Goal: Task Accomplishment & Management: Manage account settings

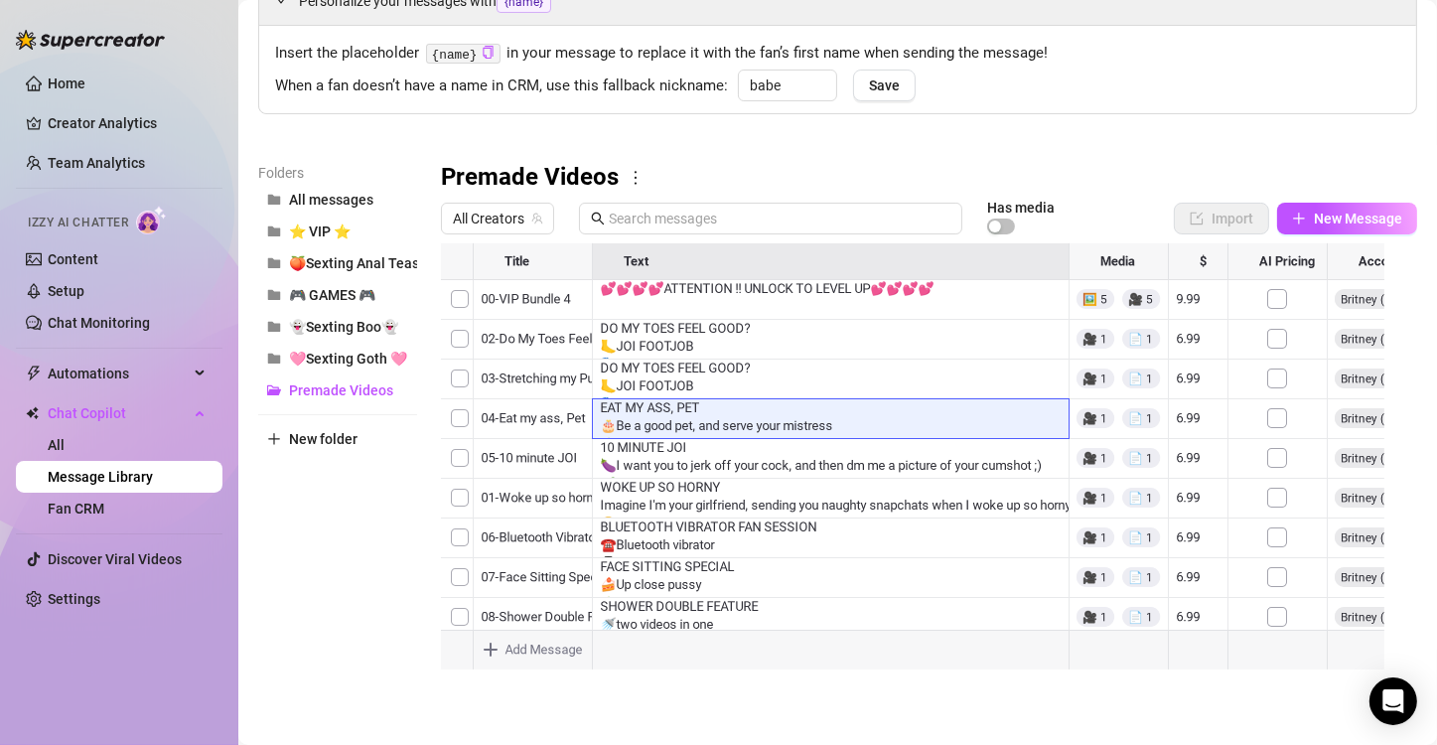
click at [734, 400] on div at bounding box center [921, 464] width 960 height 443
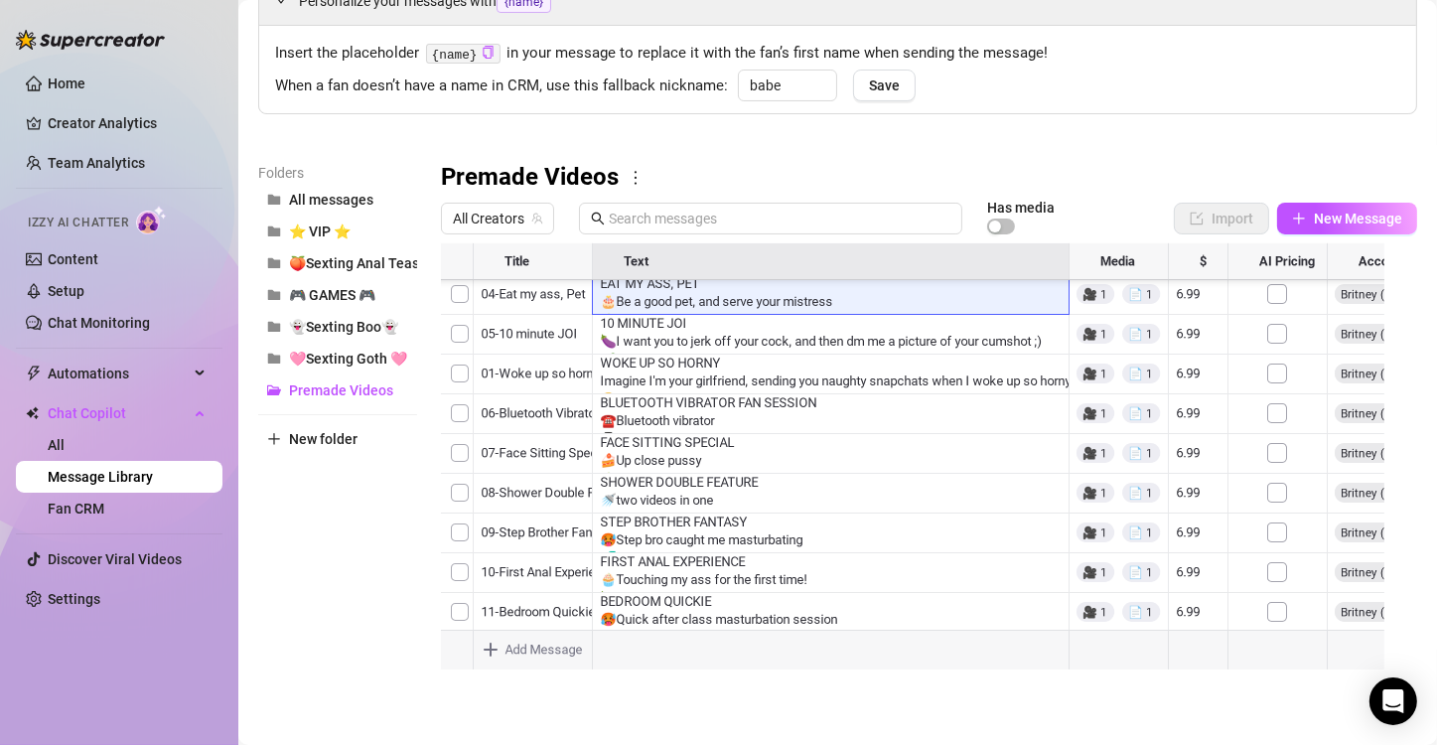
scroll to position [2191, 0]
click at [107, 107] on link "Creator Analytics" at bounding box center [127, 123] width 159 height 32
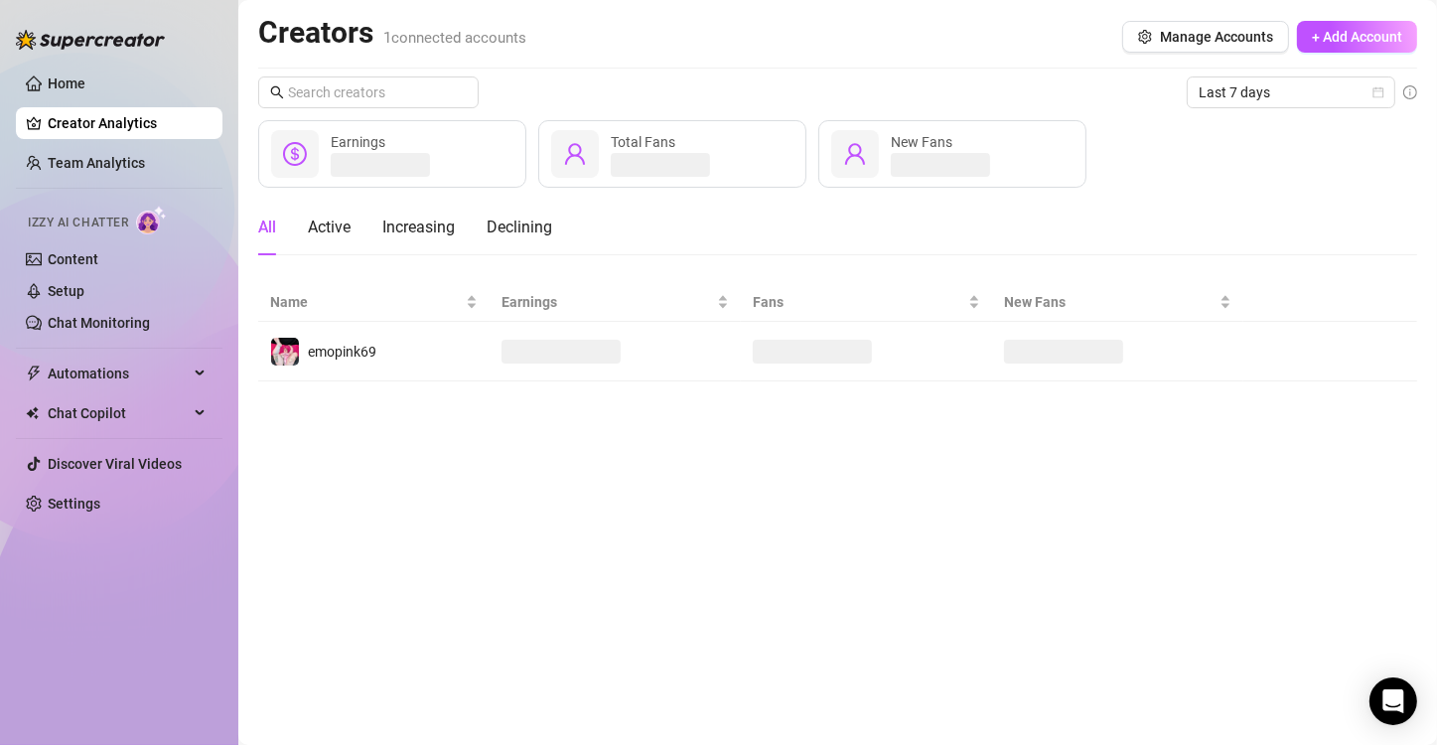
click at [103, 129] on link "Creator Analytics" at bounding box center [127, 123] width 159 height 32
click at [101, 159] on link "Team Analytics" at bounding box center [96, 163] width 97 height 16
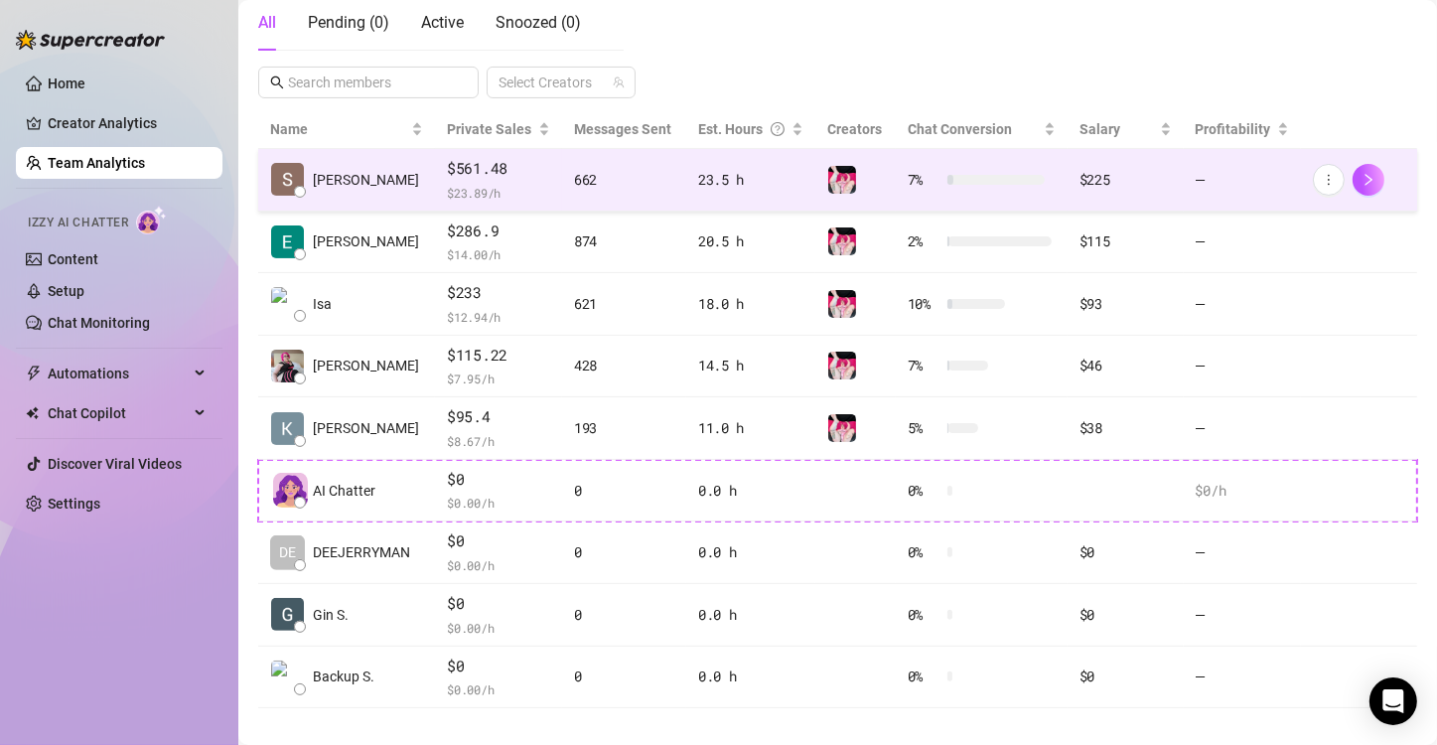
scroll to position [365, 0]
click at [1092, 181] on div "$225" at bounding box center [1126, 179] width 92 height 22
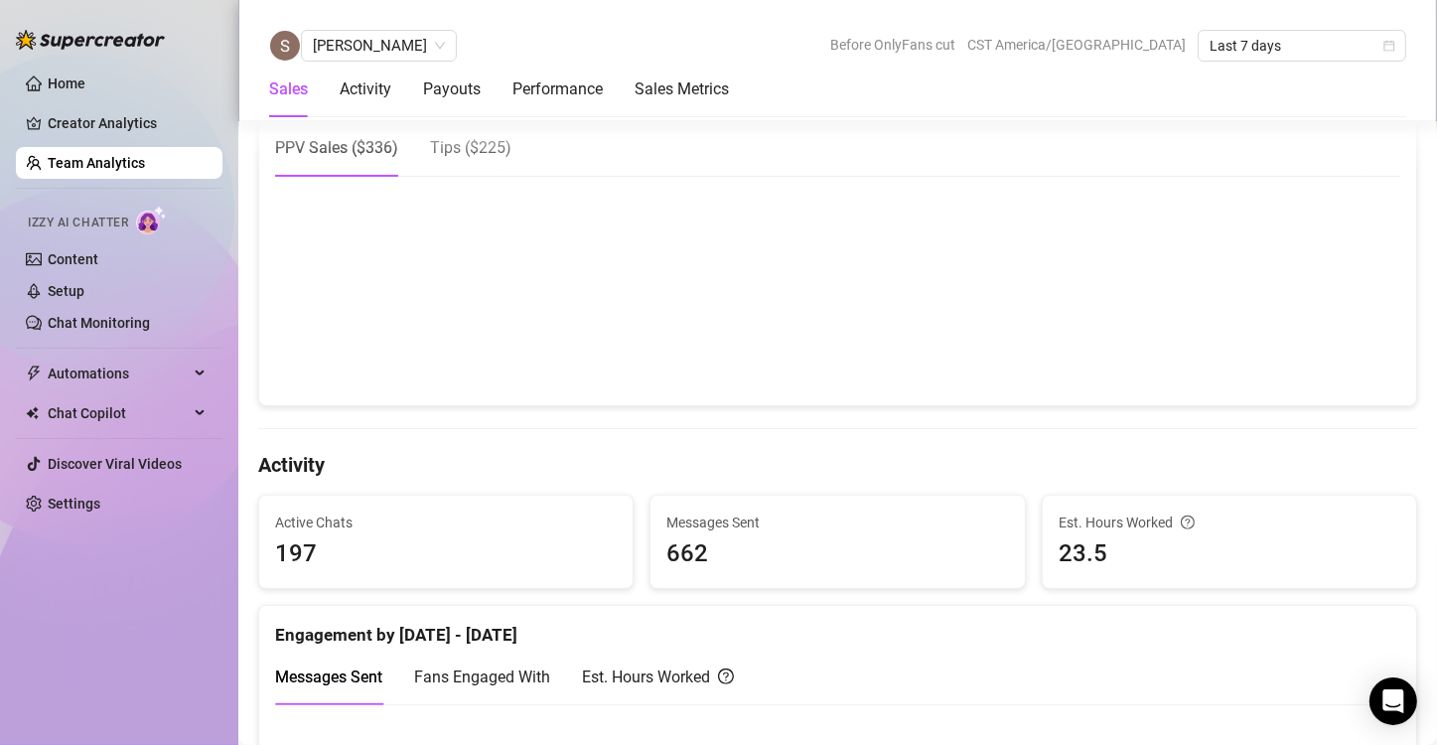
scroll to position [470, 0]
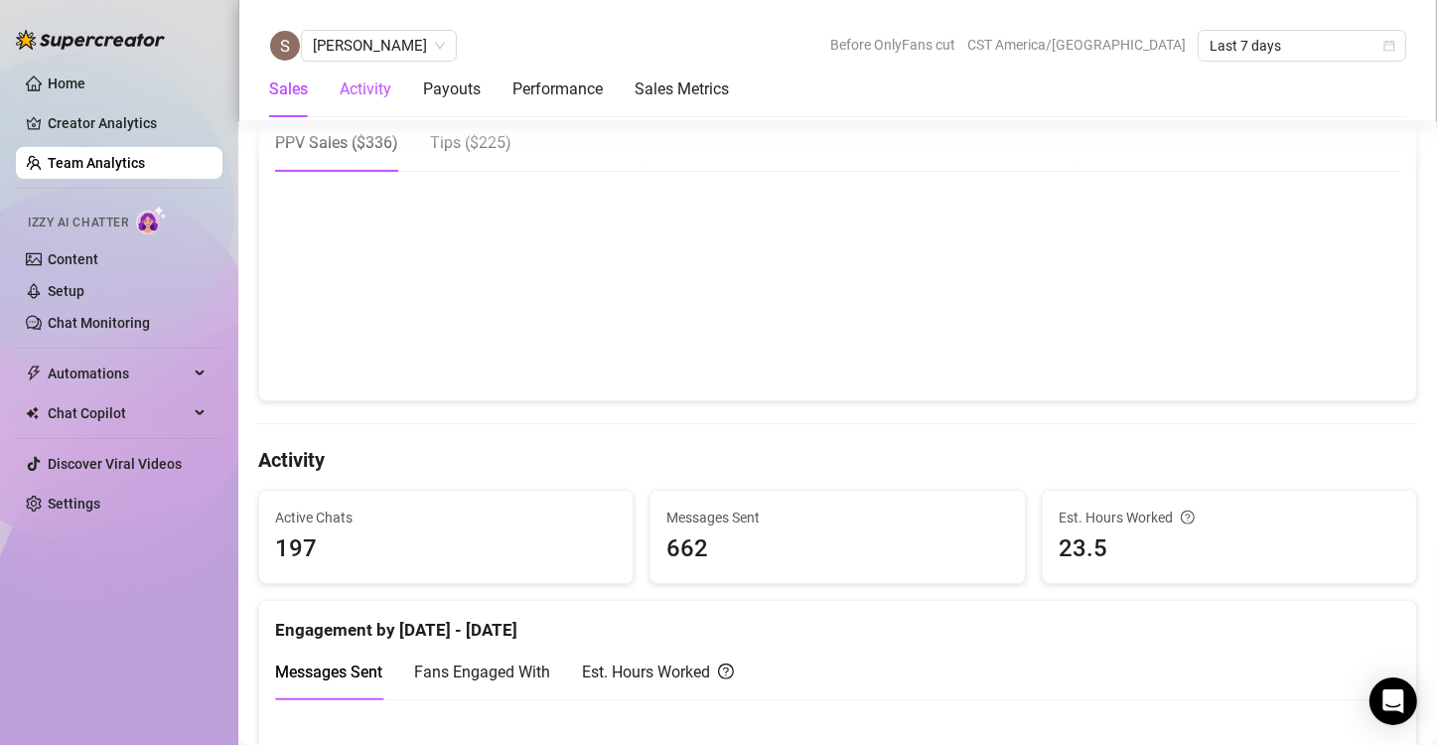
click at [354, 90] on div "Activity" at bounding box center [366, 89] width 52 height 24
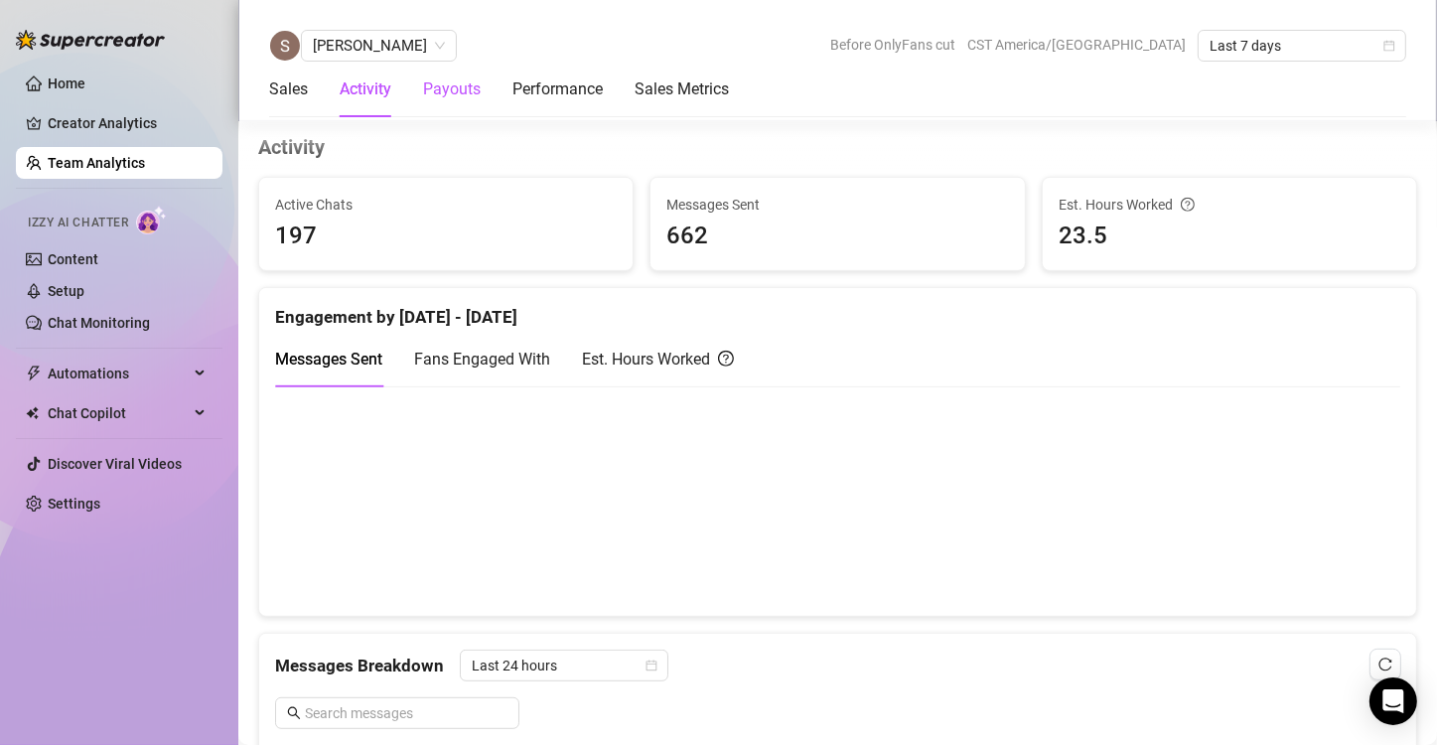
click at [452, 100] on div "Payouts" at bounding box center [452, 89] width 58 height 24
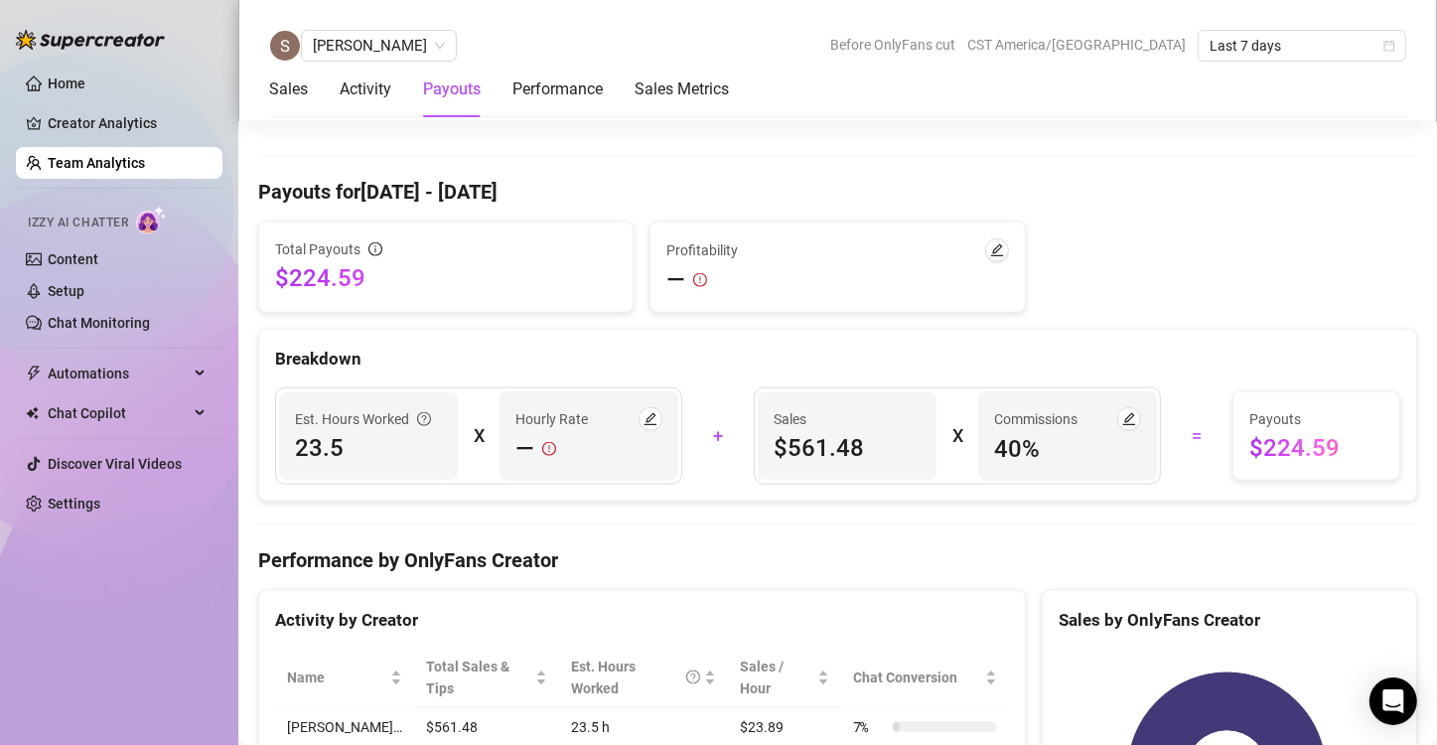
scroll to position [2162, 0]
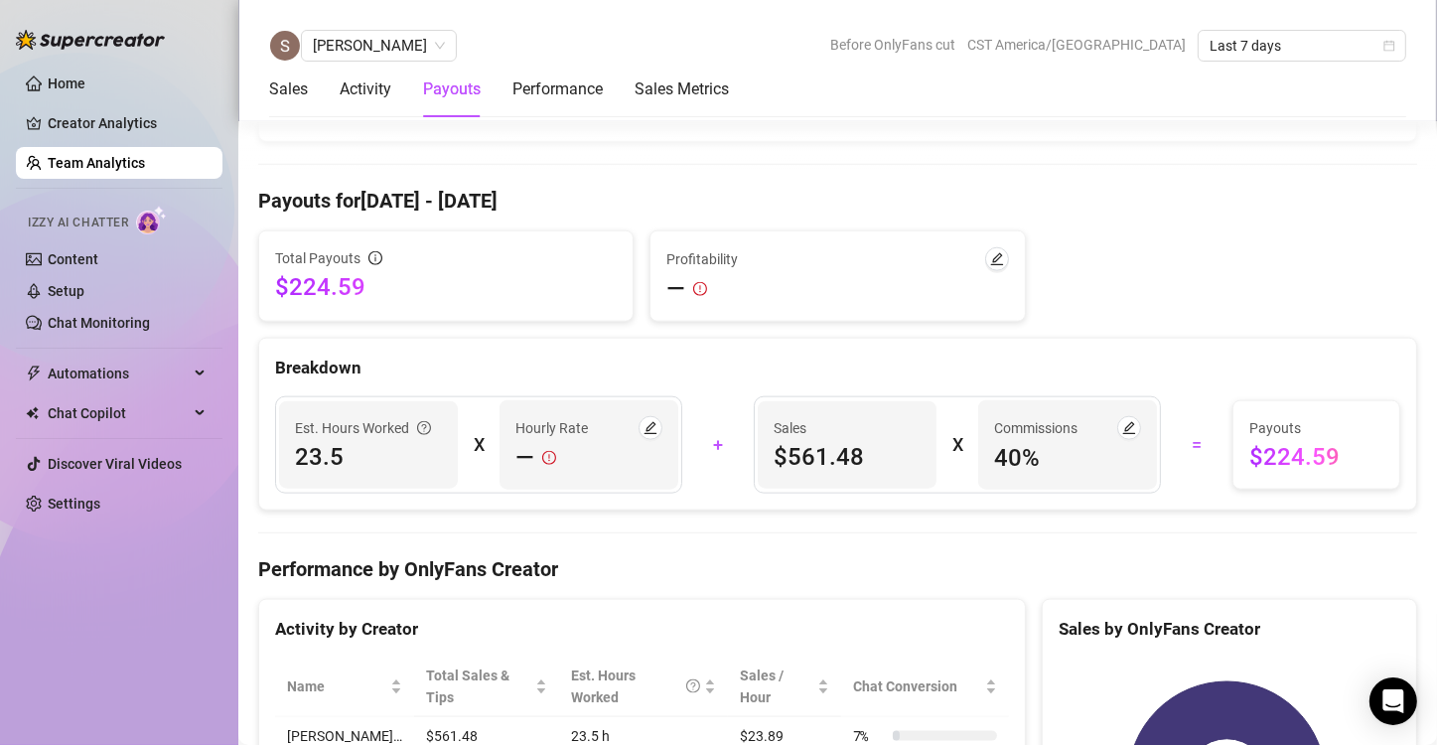
click at [873, 345] on div "Breakdown" at bounding box center [837, 360] width 1157 height 43
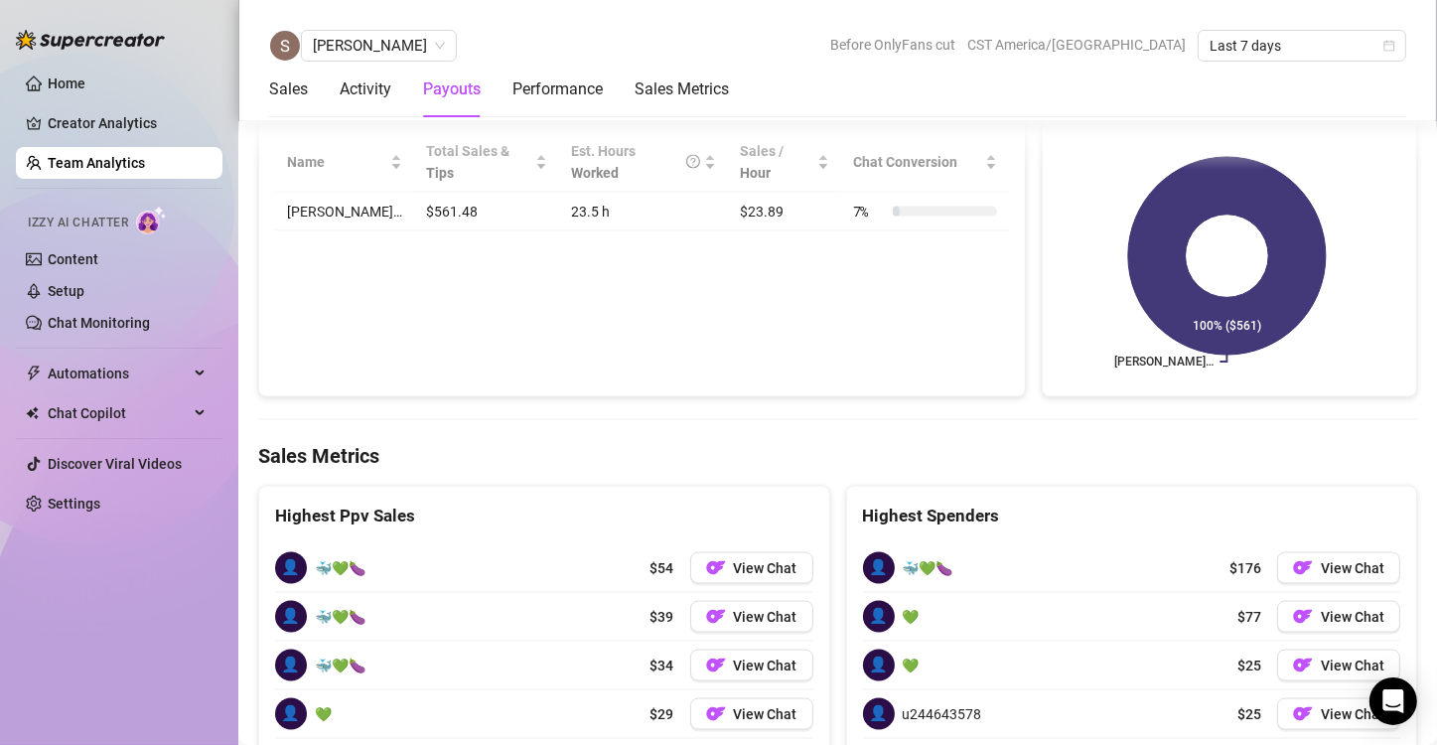
scroll to position [2690, 0]
